Goal: Navigation & Orientation: Find specific page/section

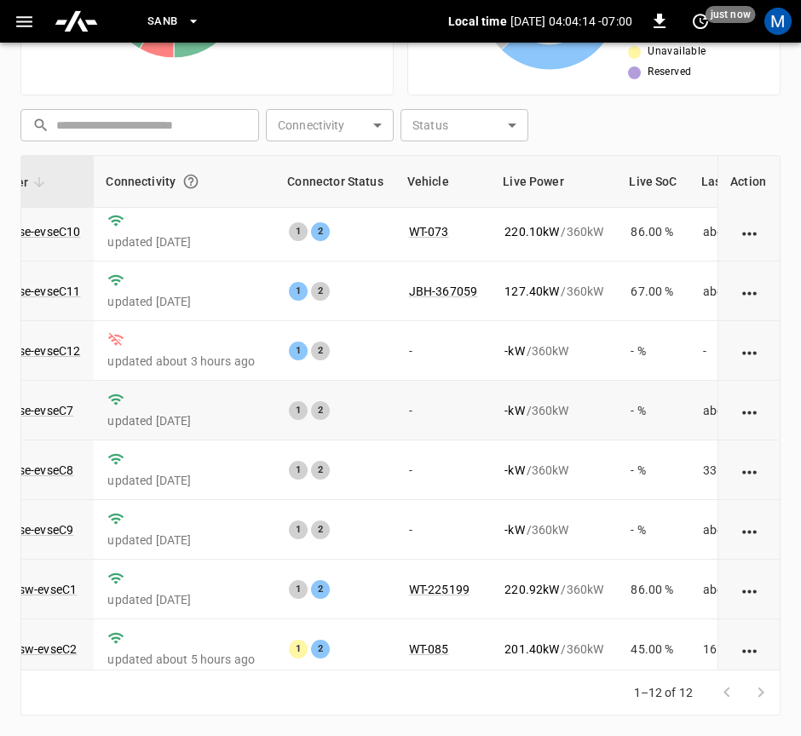
scroll to position [0, 170]
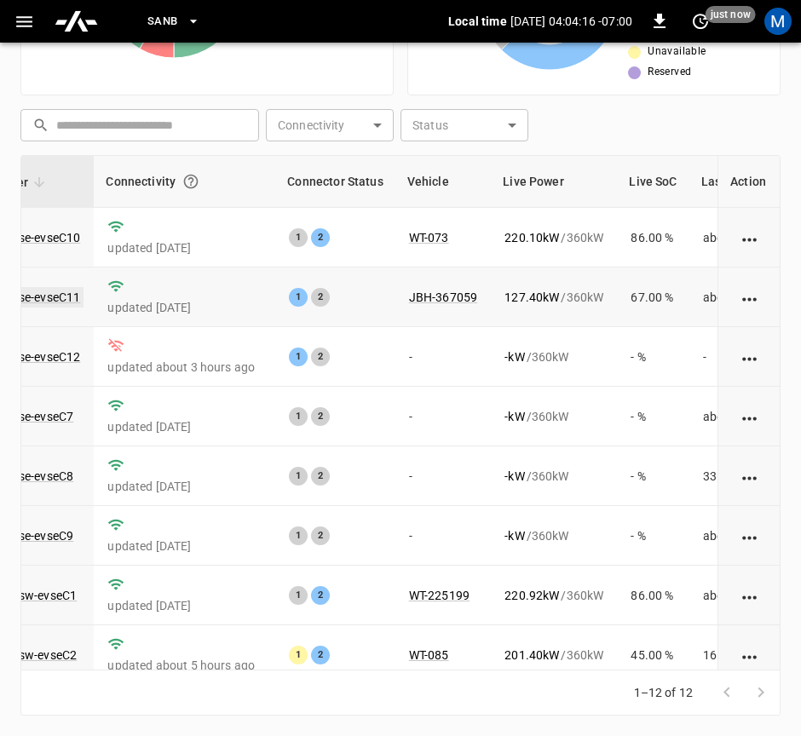
click at [32, 297] on link "ca-sb-se-evseC11" at bounding box center [32, 297] width 101 height 20
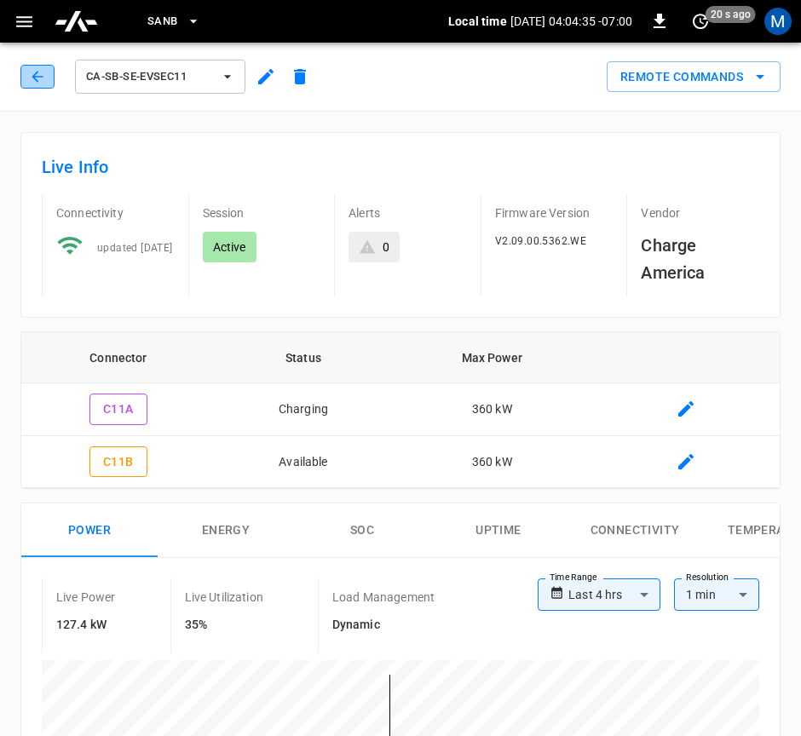
click at [26, 81] on button "button" at bounding box center [37, 77] width 34 height 24
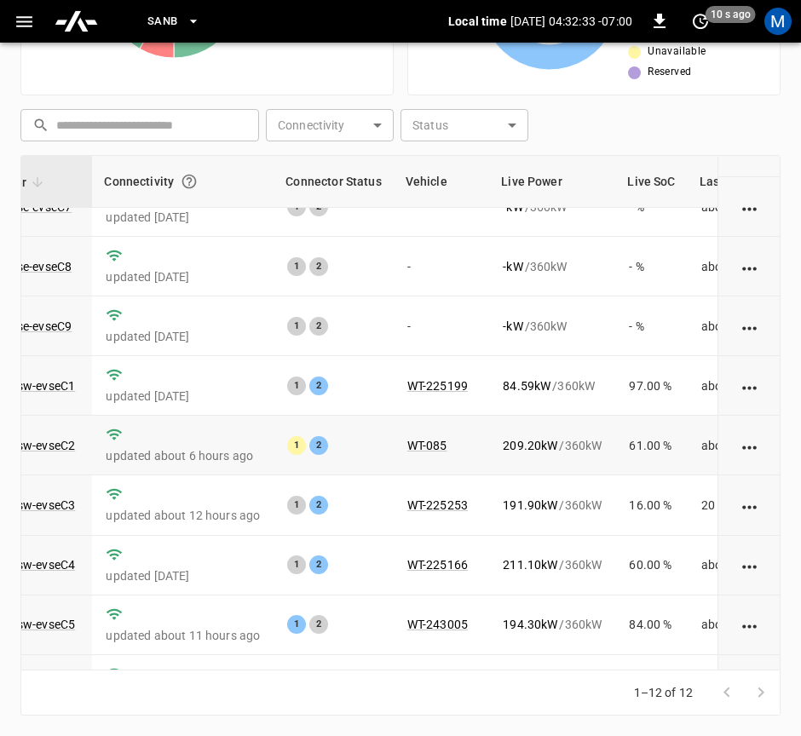
scroll to position [274, 172]
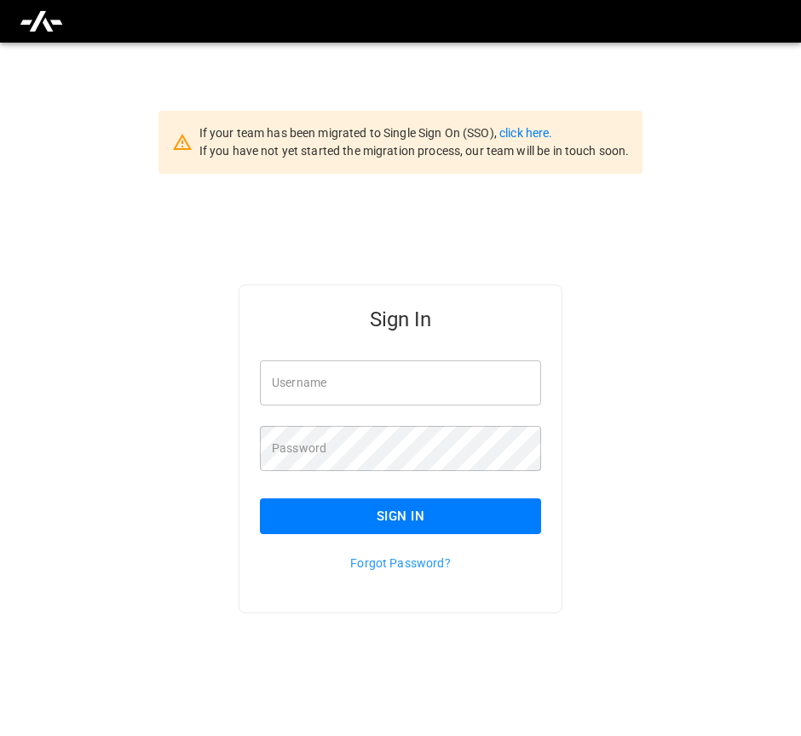
type input "**********"
click at [468, 524] on button "Sign In" at bounding box center [400, 517] width 281 height 36
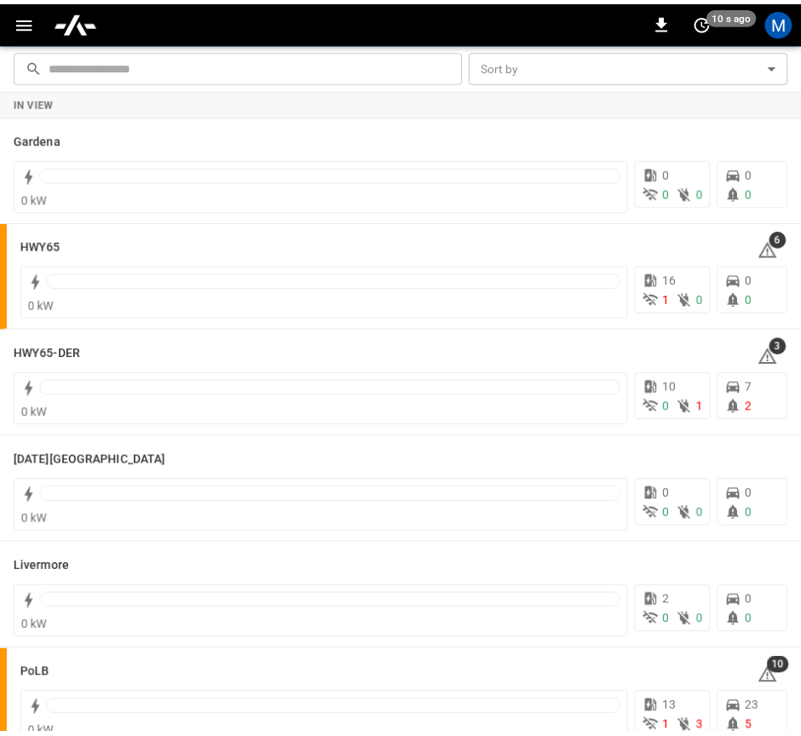
scroll to position [280, 0]
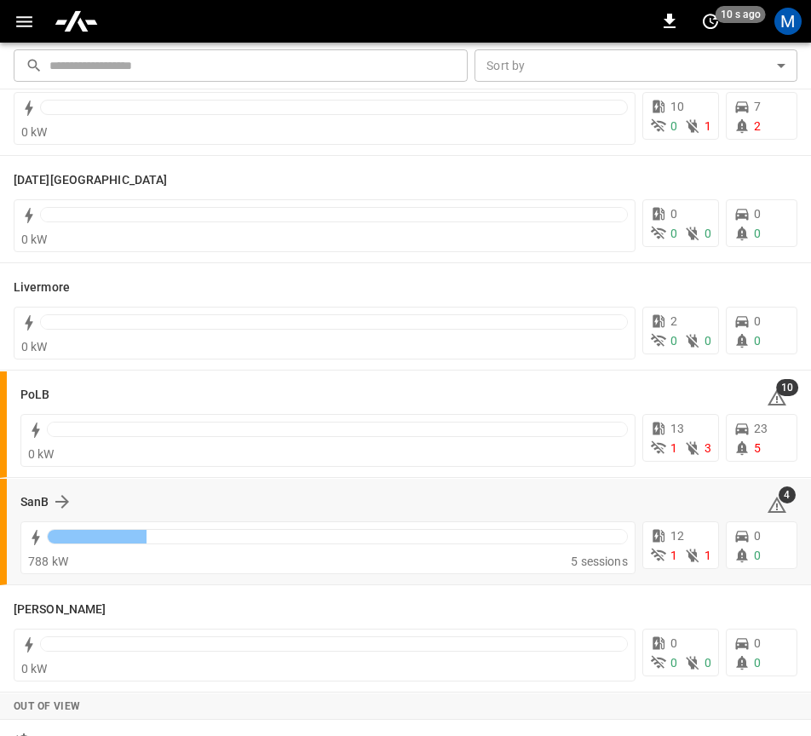
click at [38, 490] on div "SanB 4" at bounding box center [408, 502] width 777 height 32
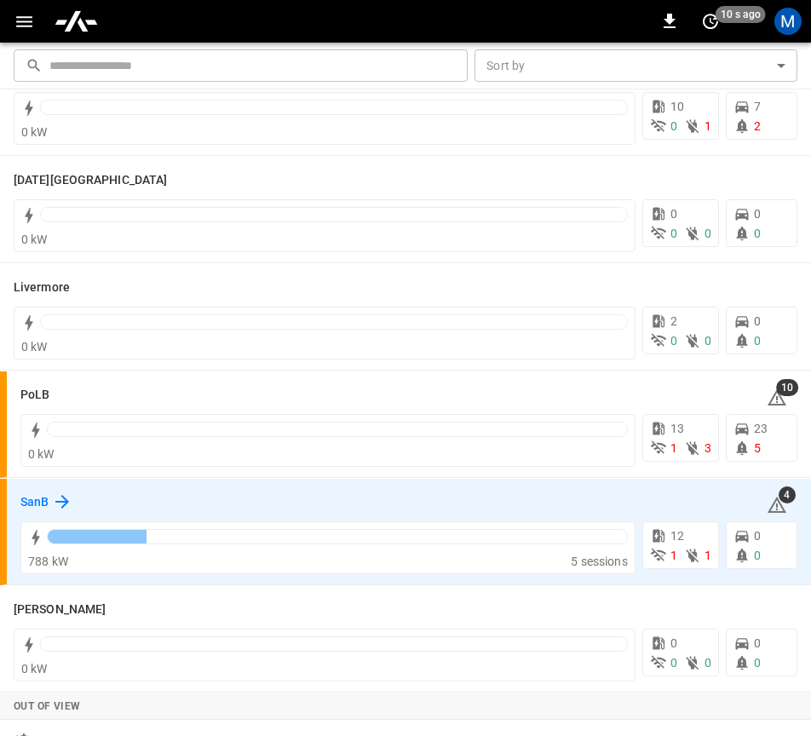
click at [34, 504] on h6 "SanB" at bounding box center [34, 502] width 28 height 19
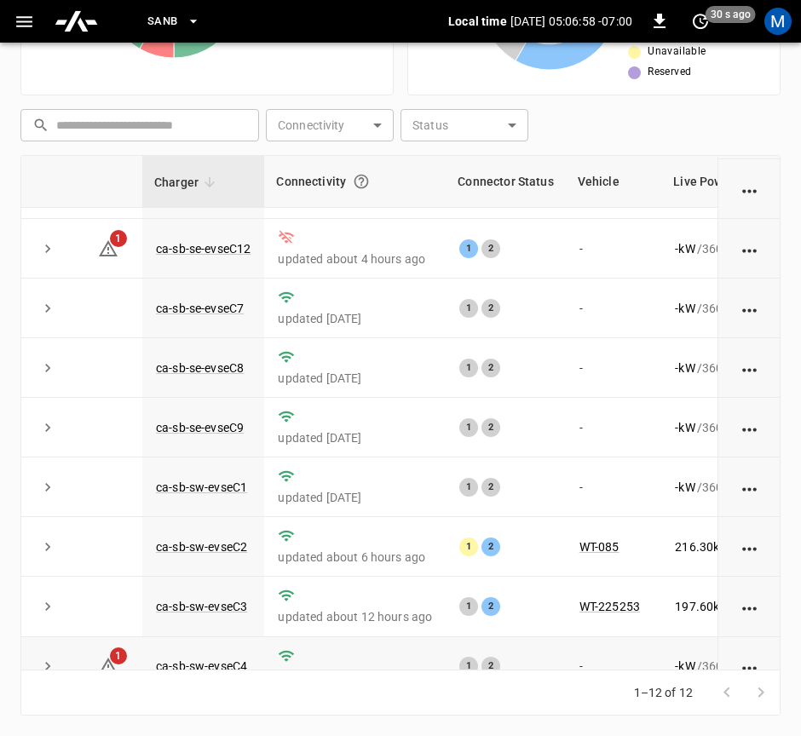
scroll to position [274, 0]
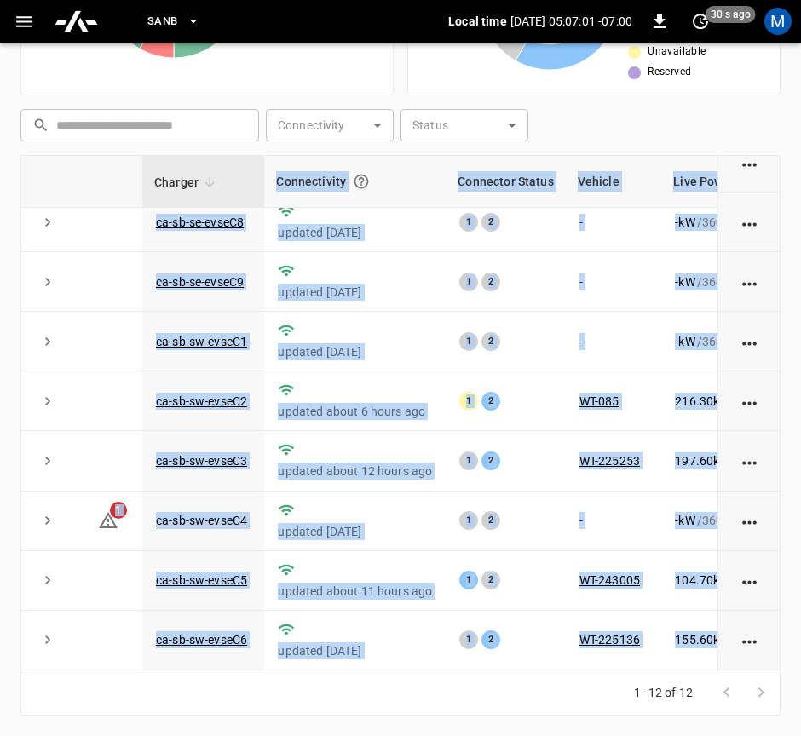
drag, startPoint x: 556, startPoint y: 676, endPoint x: 597, endPoint y: 670, distance: 42.2
click at [597, 670] on div "Charger Connectivity Connector Status Vehicle Live Power Live SoC Last Session …" at bounding box center [400, 435] width 760 height 561
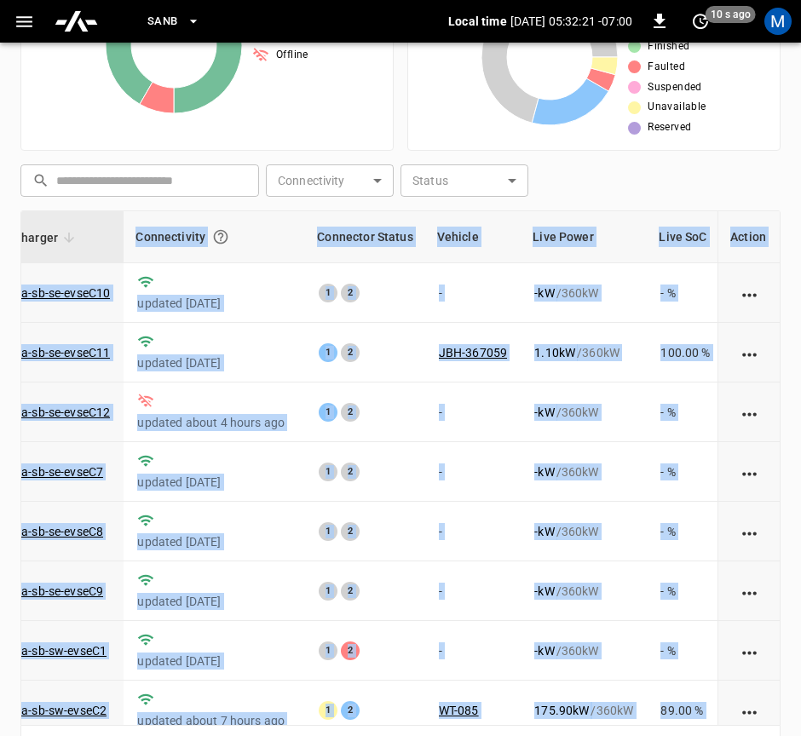
scroll to position [316, 0]
